Goal: Transaction & Acquisition: Download file/media

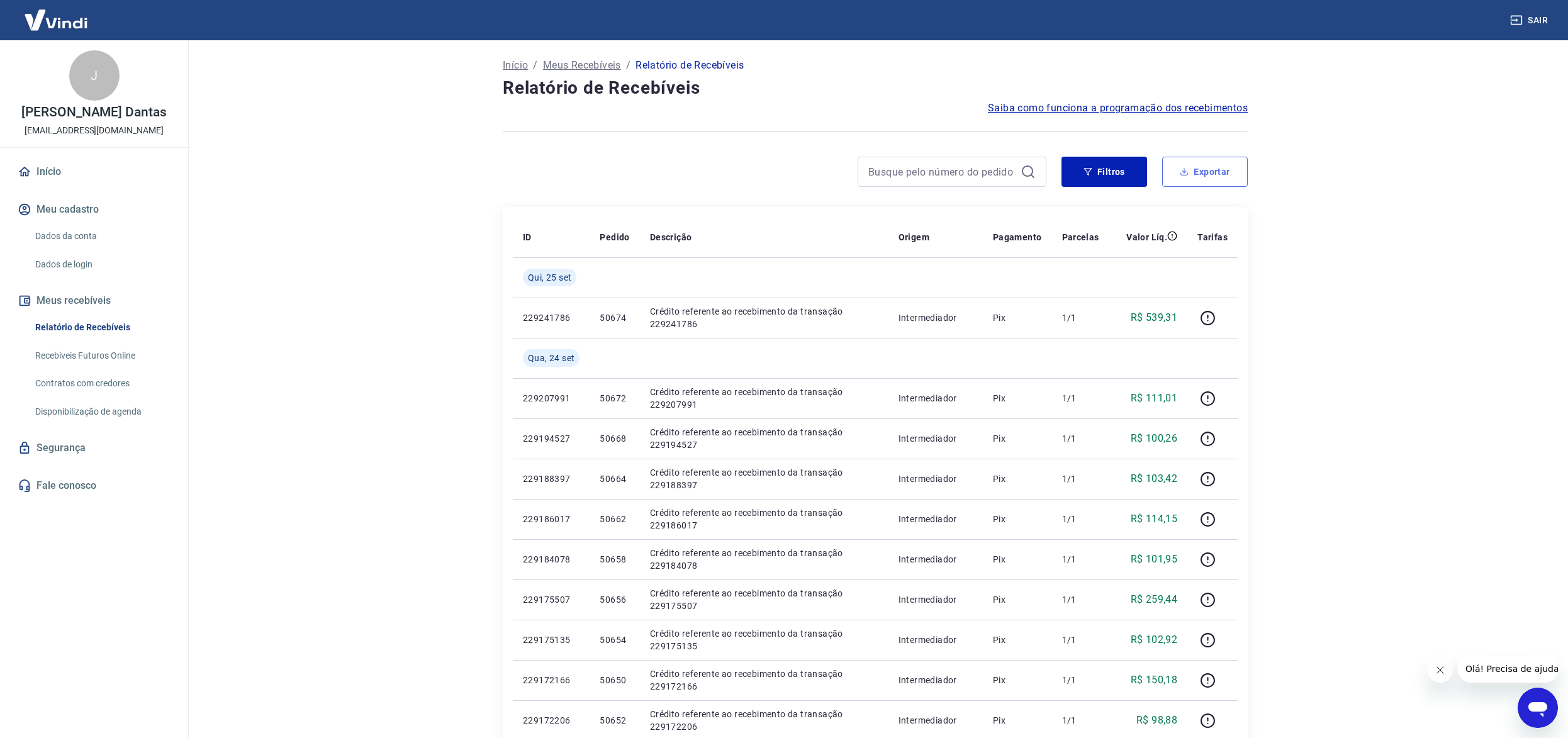
click at [1219, 166] on button "Exportar" at bounding box center [1205, 171] width 86 height 30
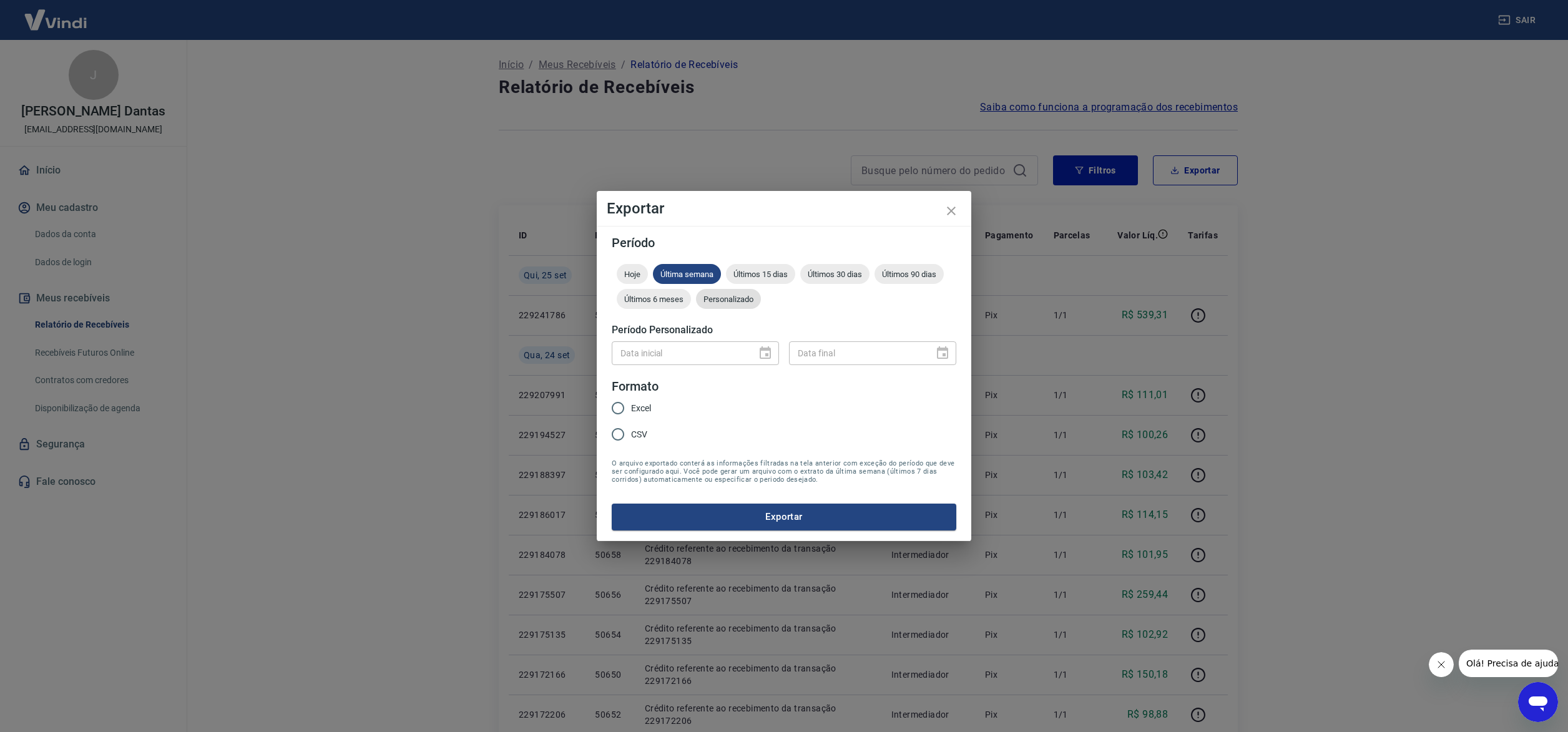
click at [725, 294] on span "Personalizado" at bounding box center [728, 298] width 65 height 9
click at [759, 347] on icon "Choose date" at bounding box center [765, 353] width 15 height 15
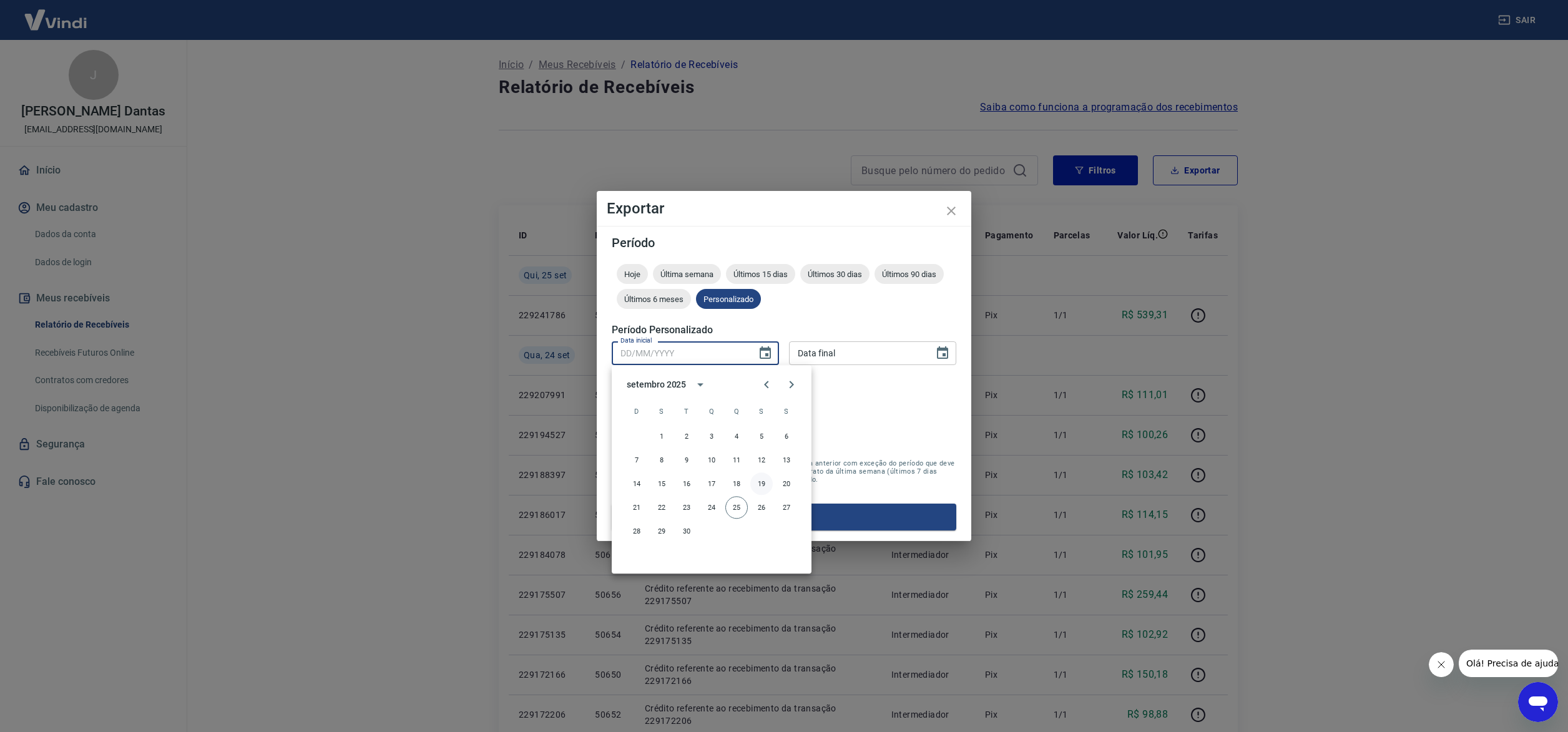
click at [759, 482] on button "19" at bounding box center [761, 483] width 22 height 22
type input "[DATE]"
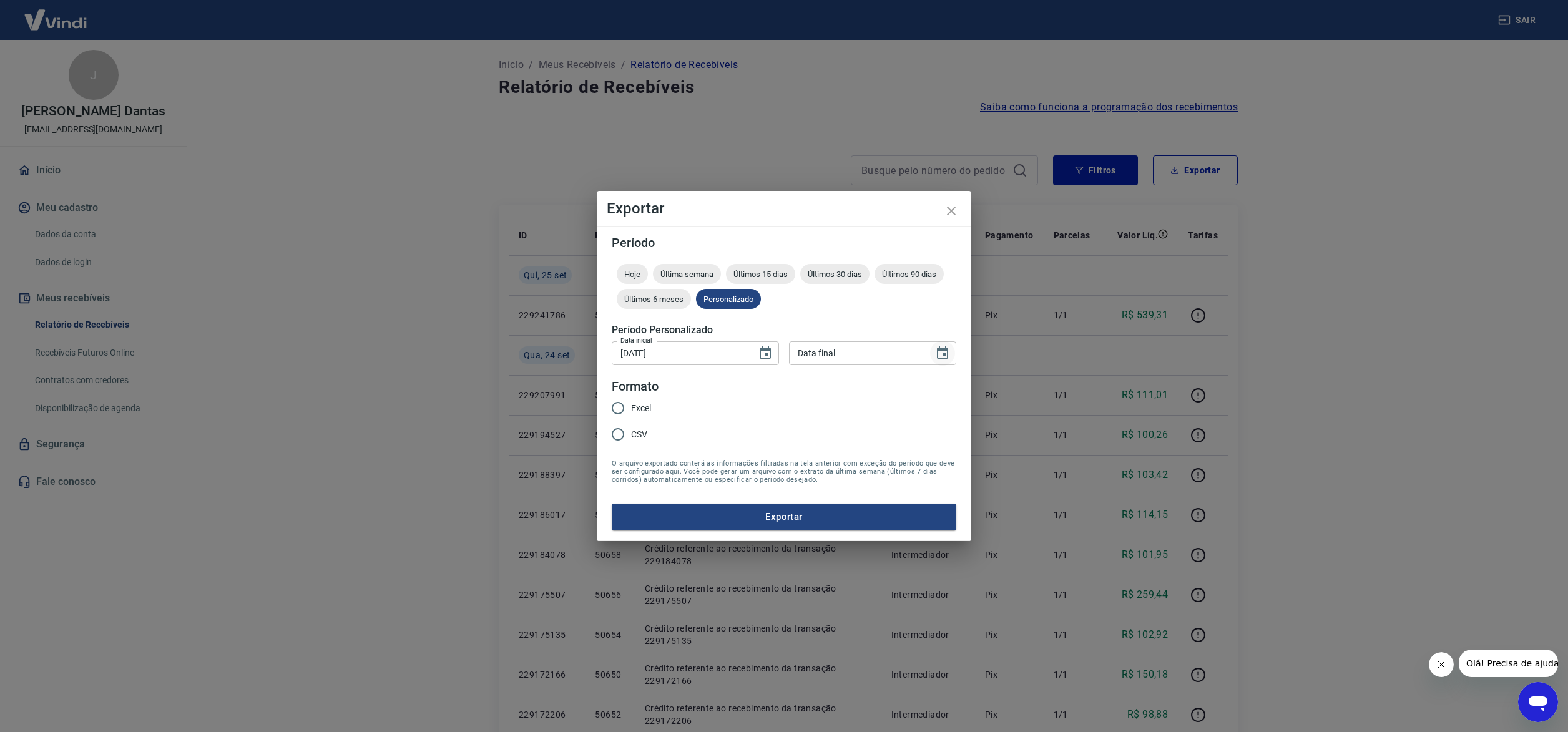
click at [940, 348] on icon "Choose date" at bounding box center [943, 352] width 11 height 12
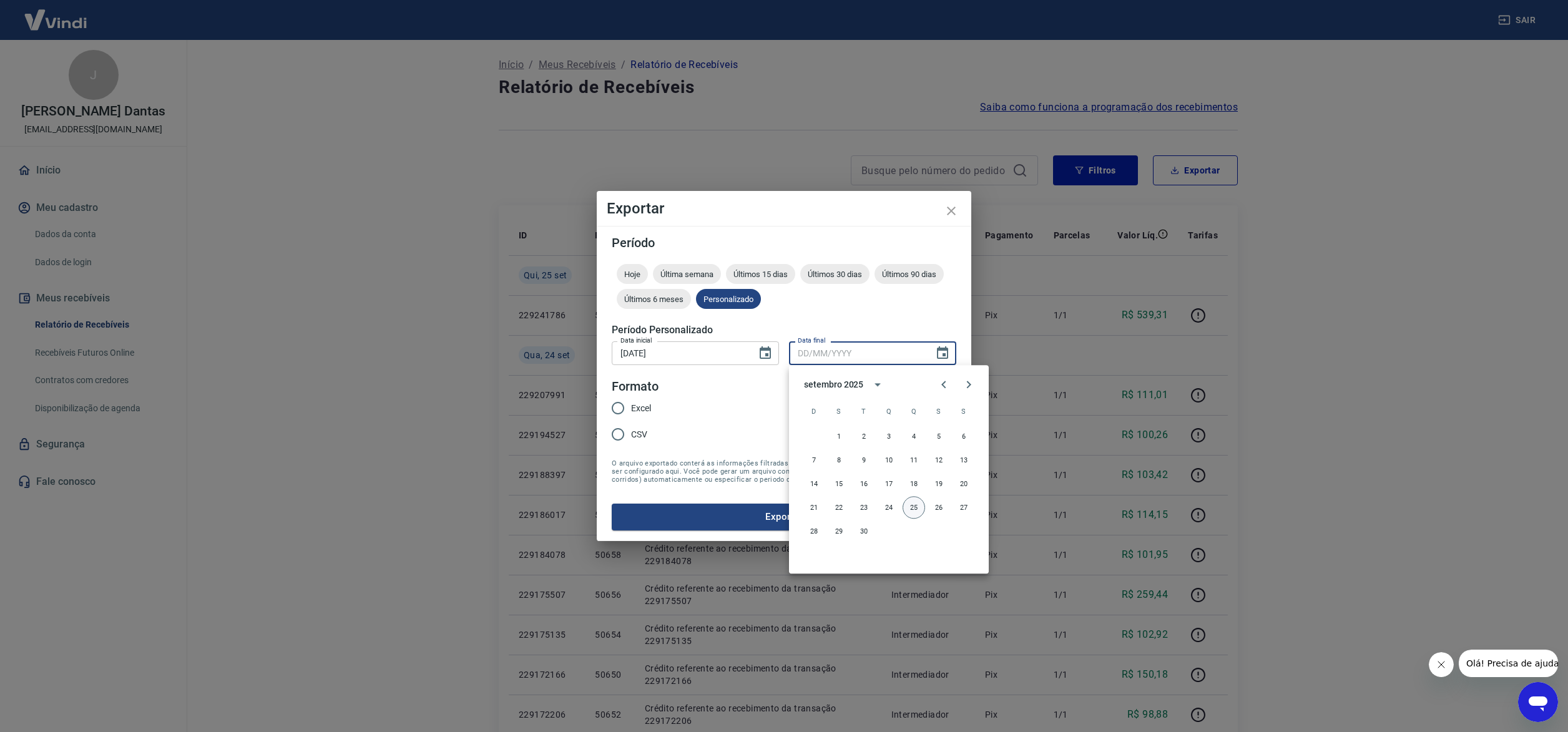
click at [916, 500] on button "25" at bounding box center [913, 507] width 22 height 22
type input "[DATE]"
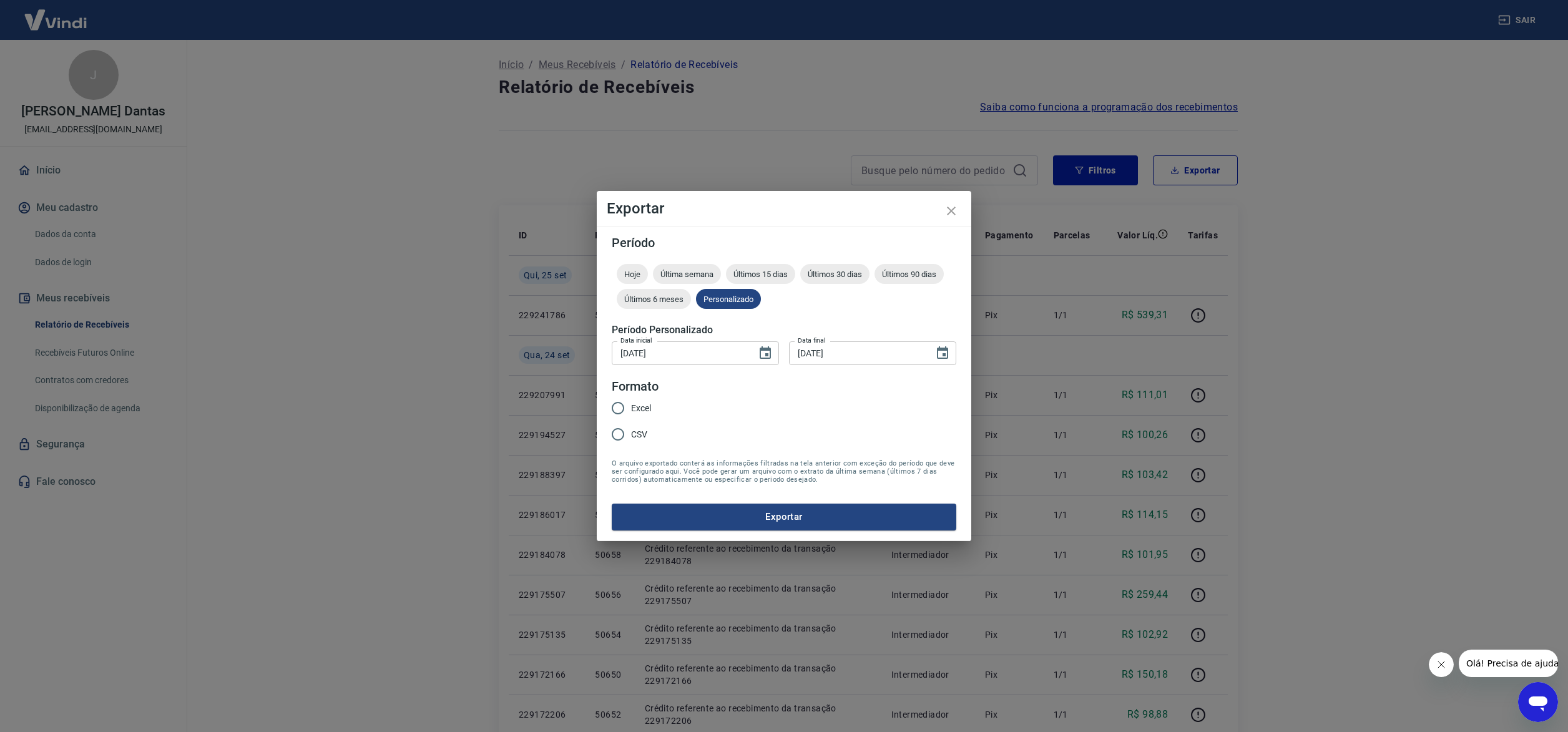
click at [620, 435] on input "CSV" at bounding box center [618, 434] width 26 height 26
radio input "true"
click at [829, 522] on button "Exportar" at bounding box center [784, 516] width 345 height 26
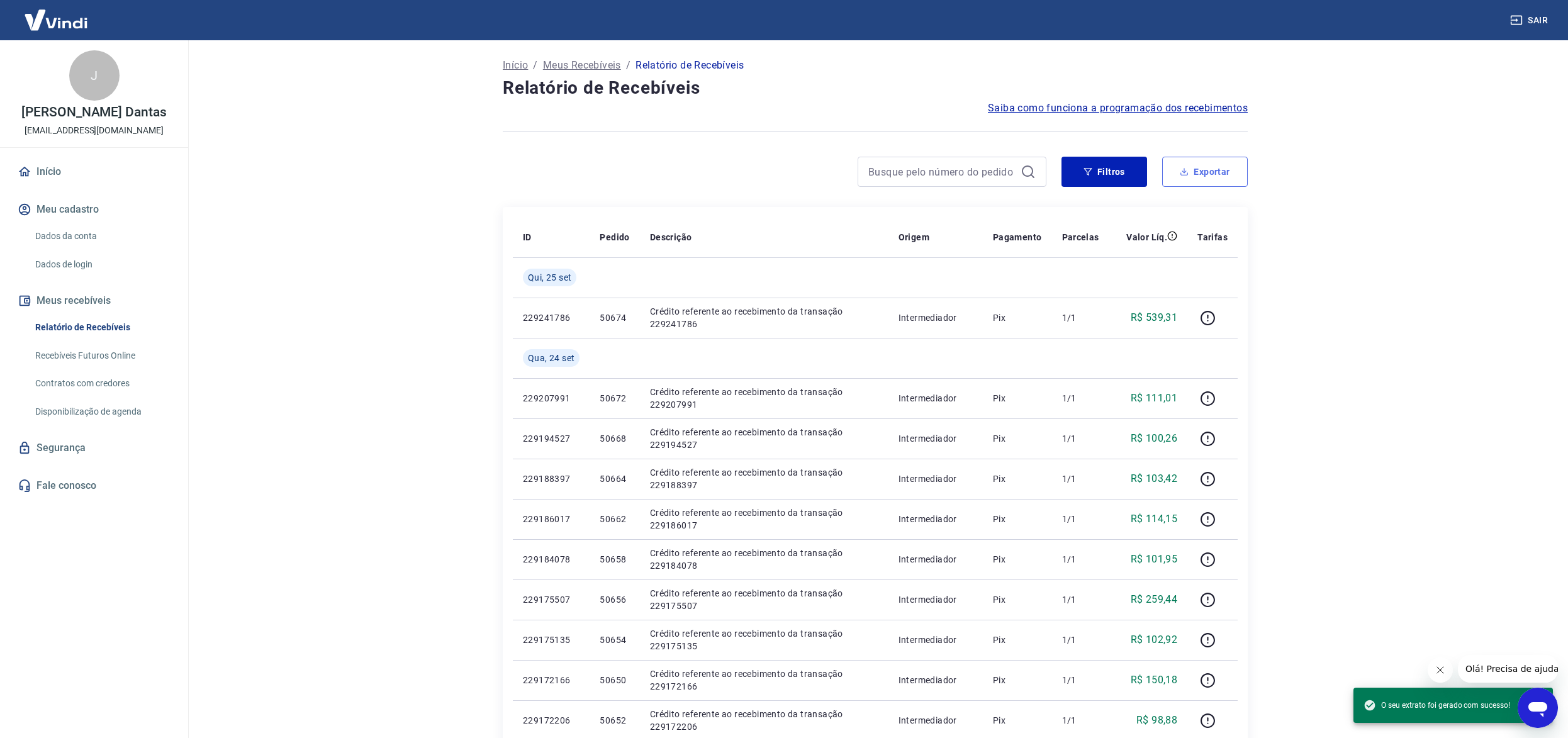
click at [1215, 177] on button "Exportar" at bounding box center [1205, 171] width 86 height 30
